Goal: Complete application form

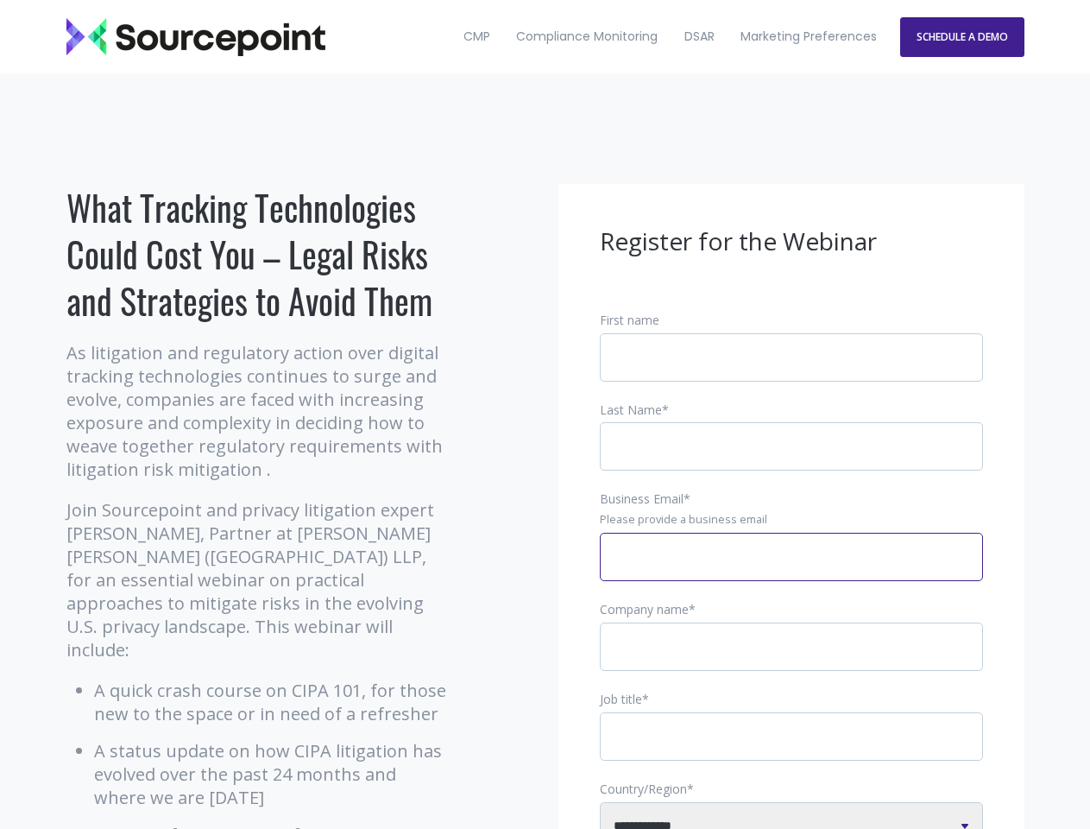
click at [792, 571] on input "Business Email *" at bounding box center [791, 557] width 383 height 48
